Goal: Task Accomplishment & Management: Use online tool/utility

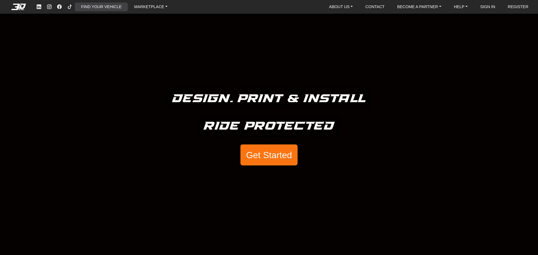
click at [100, 6] on link "FIND YOUR VEHICLE" at bounding box center [101, 7] width 45 height 9
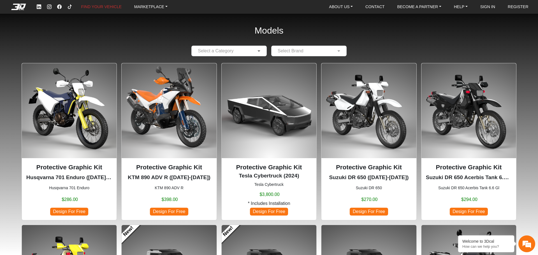
click at [262, 51] on span at bounding box center [259, 51] width 7 height 7
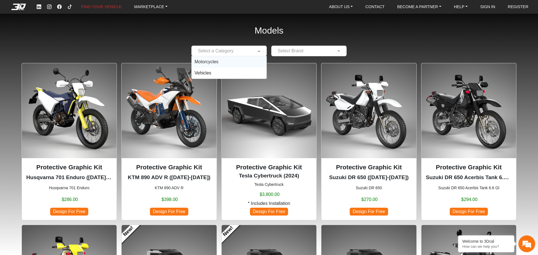
click at [220, 61] on div "Motorcycles" at bounding box center [229, 61] width 75 height 11
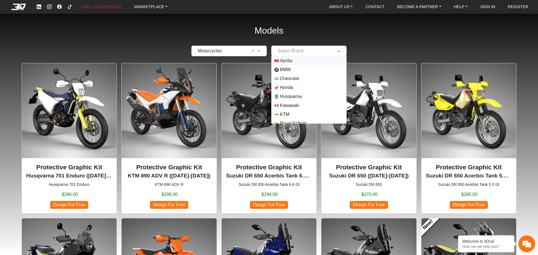
click at [298, 52] on input "text" at bounding box center [303, 51] width 58 height 7
click at [287, 119] on span "Yamaha" at bounding box center [288, 119] width 16 height 7
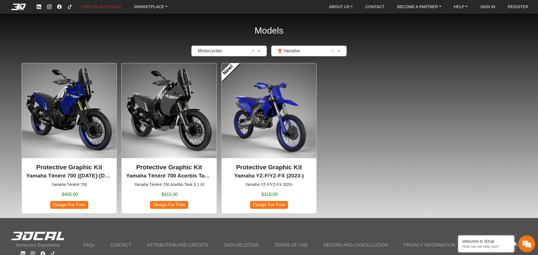
scroll to position [0, 0]
click at [165, 168] on p "Protective Graphic Kit" at bounding box center [169, 168] width 86 height 10
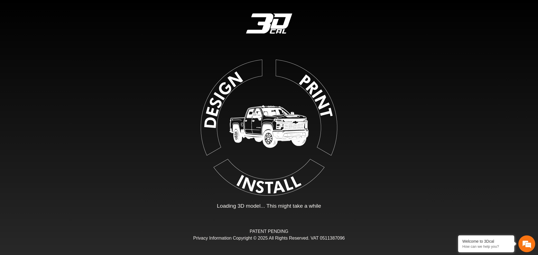
type input "*"
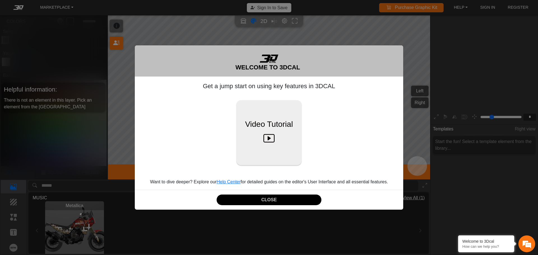
scroll to position [93, 87]
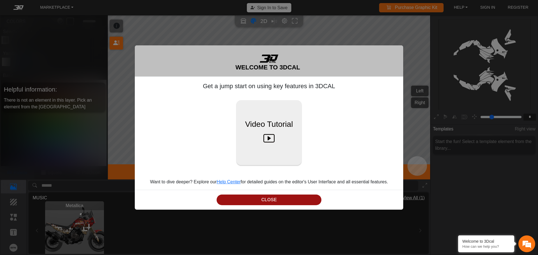
click at [262, 198] on button "CLOSE" at bounding box center [269, 200] width 105 height 11
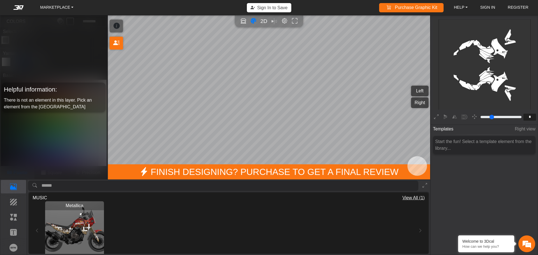
click at [469, 147] on div "Start the fun! Select a template element from the library..." at bounding box center [484, 145] width 103 height 18
click at [503, 138] on div "Start the fun! Select a template element from the library..." at bounding box center [484, 145] width 103 height 18
click at [39, 232] on div "Metallica Loading..." at bounding box center [229, 231] width 392 height 59
